Goal: Information Seeking & Learning: Learn about a topic

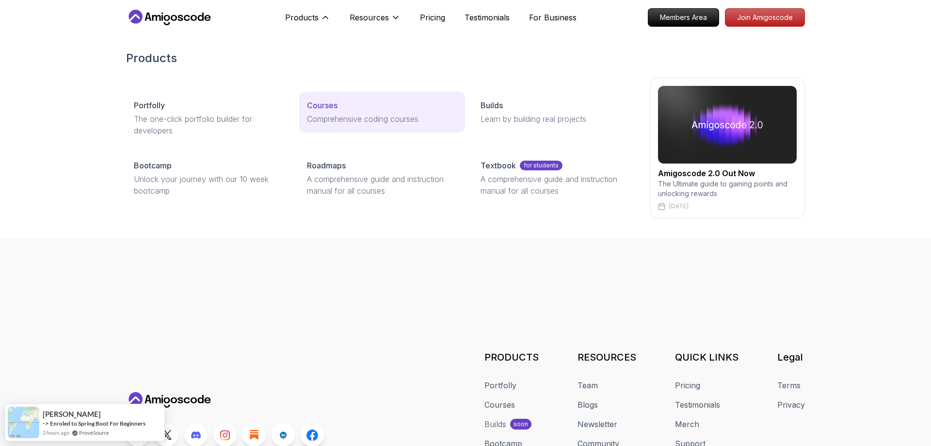
click at [339, 104] on div "Courses" at bounding box center [382, 105] width 150 height 12
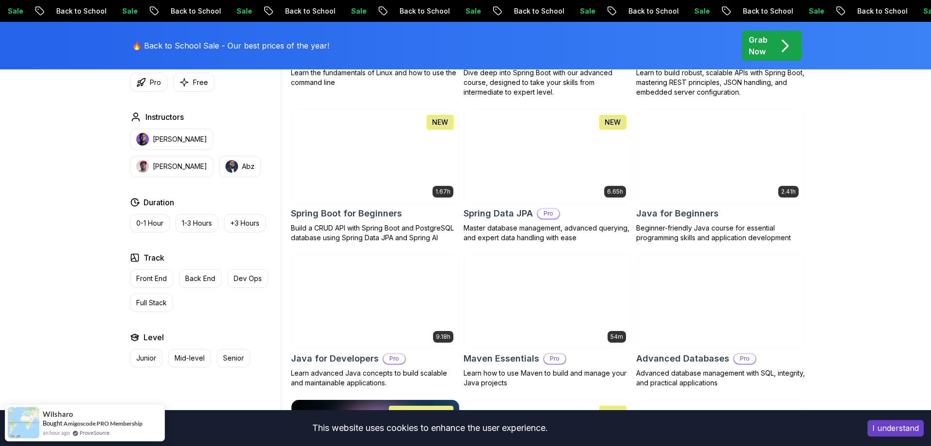
scroll to position [445, 0]
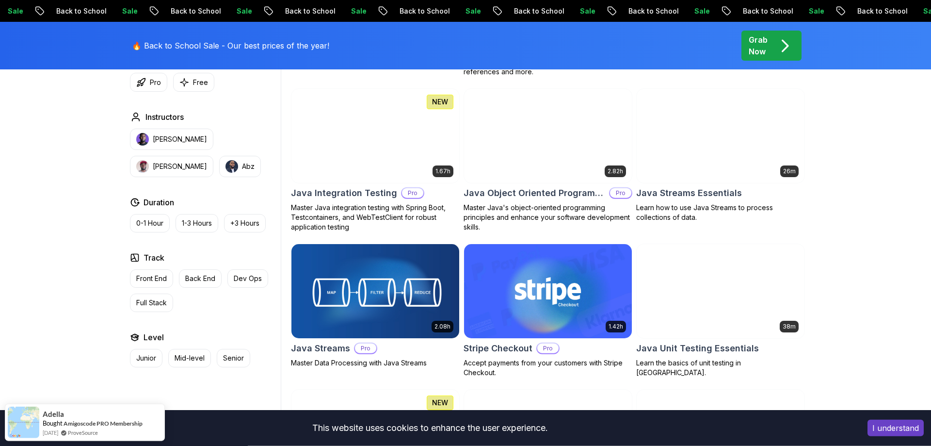
scroll to position [1583, 0]
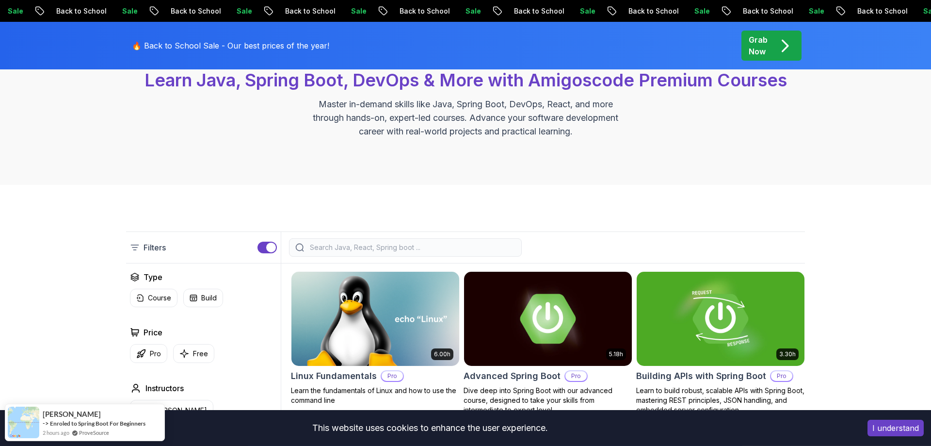
scroll to position [99, 0]
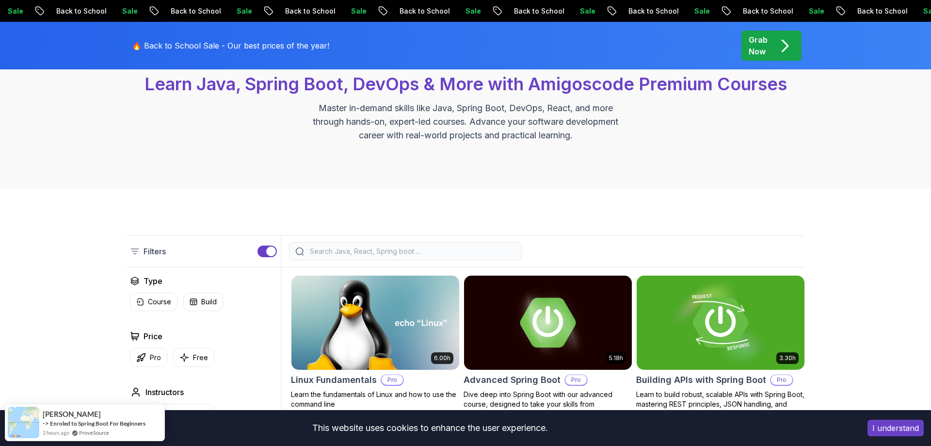
click at [361, 253] on input "search" at bounding box center [412, 251] width 208 height 10
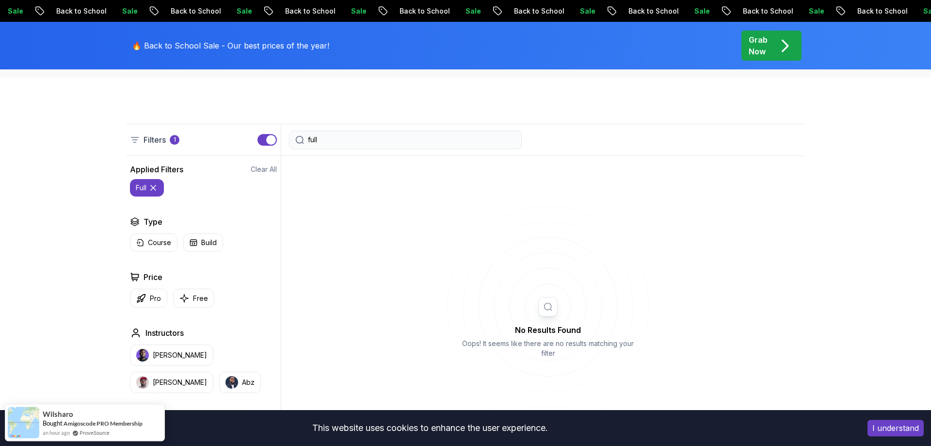
scroll to position [247, 0]
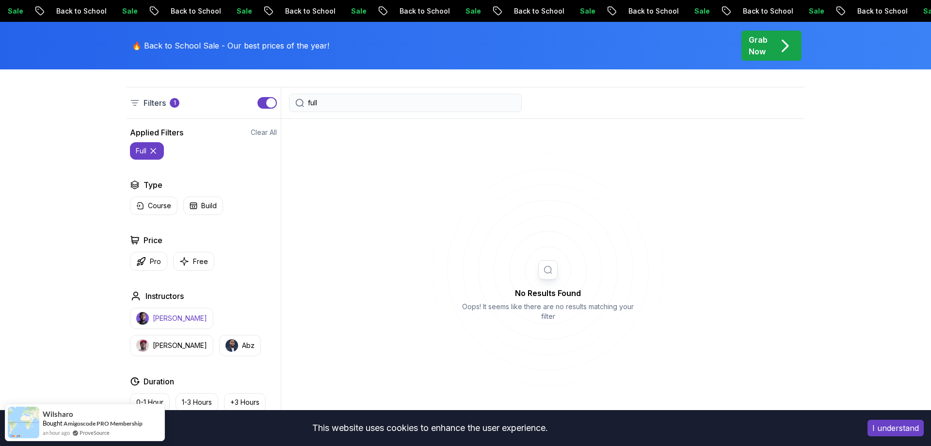
type input "full"
click at [183, 309] on button "[PERSON_NAME]" at bounding box center [171, 317] width 83 height 21
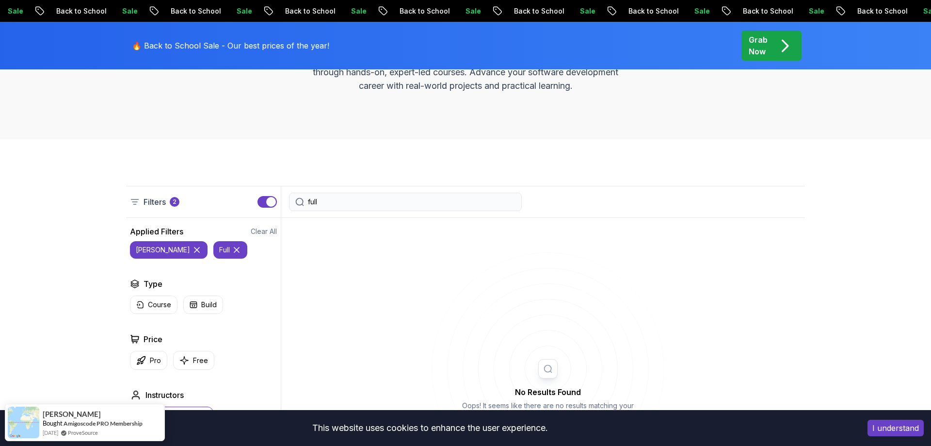
click at [232, 247] on icon at bounding box center [237, 250] width 10 height 10
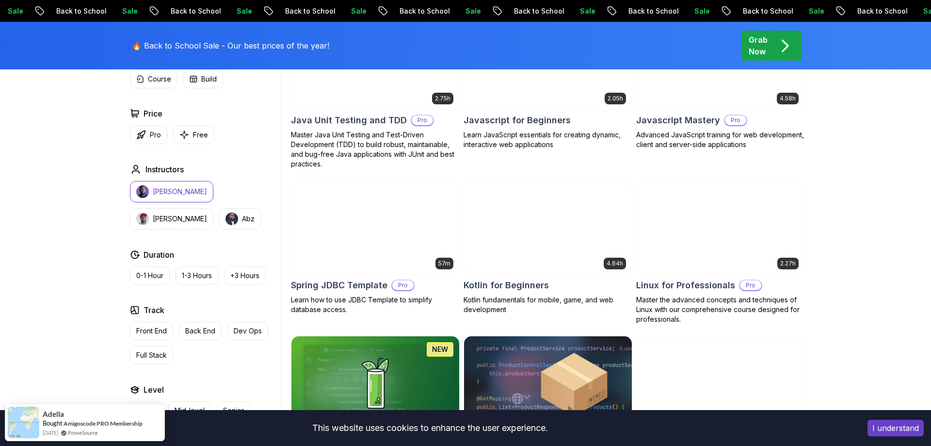
scroll to position [1681, 0]
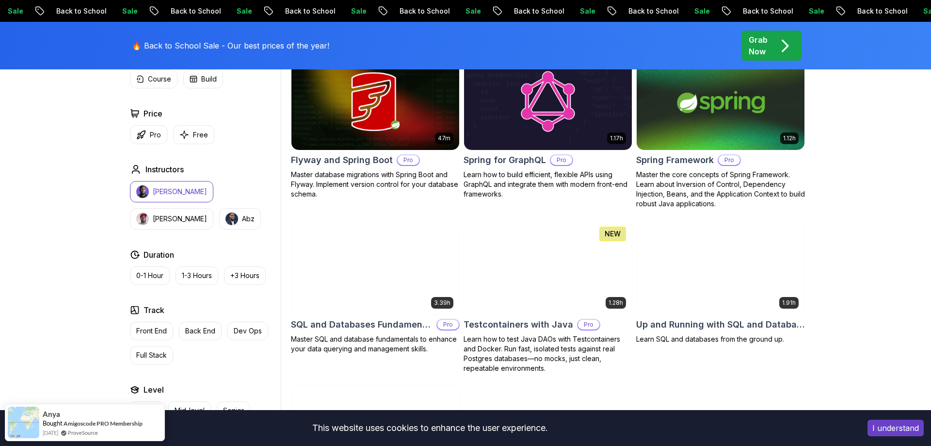
scroll to position [2572, 0]
